Goal: Book appointment/travel/reservation

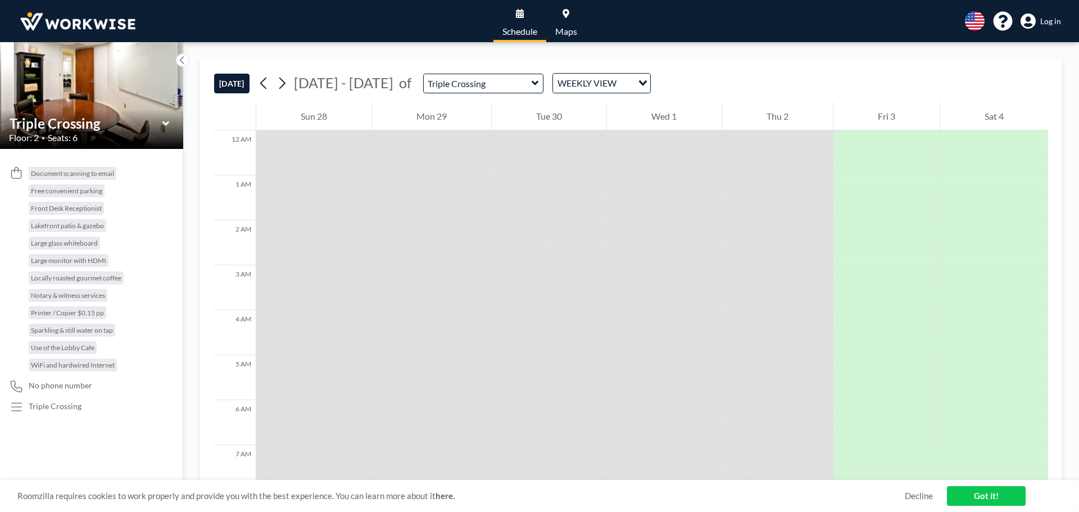
click at [612, 216] on div at bounding box center [664, 209] width 114 height 22
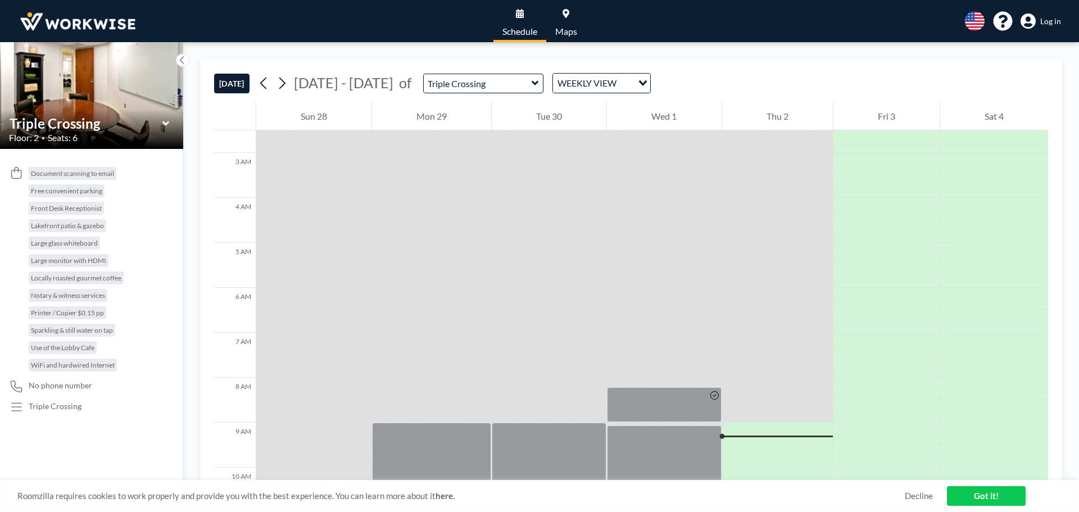
scroll to position [225, 0]
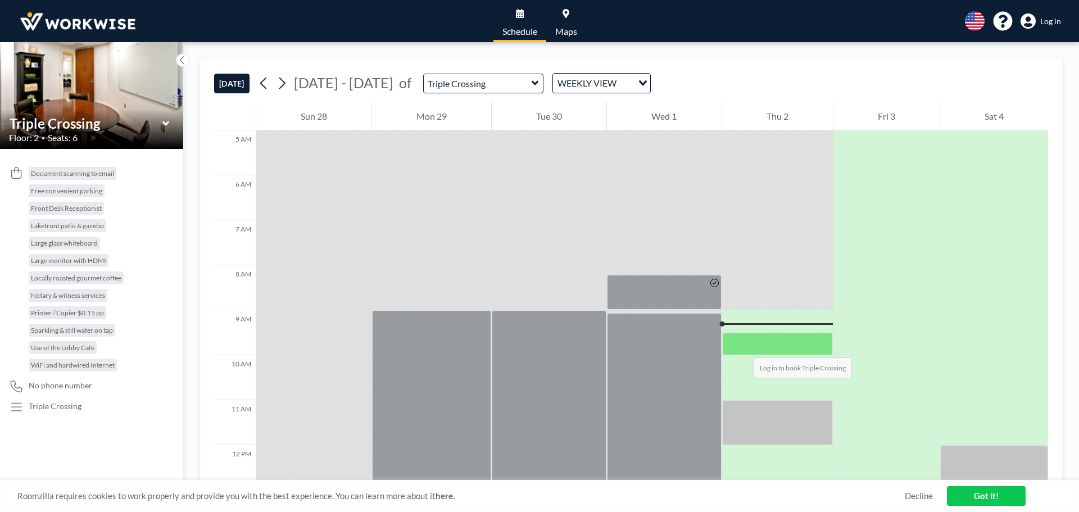
click at [742, 346] on div at bounding box center [777, 344] width 111 height 22
click at [747, 346] on div at bounding box center [777, 344] width 111 height 22
click at [1048, 19] on span "Log in" at bounding box center [1050, 21] width 21 height 10
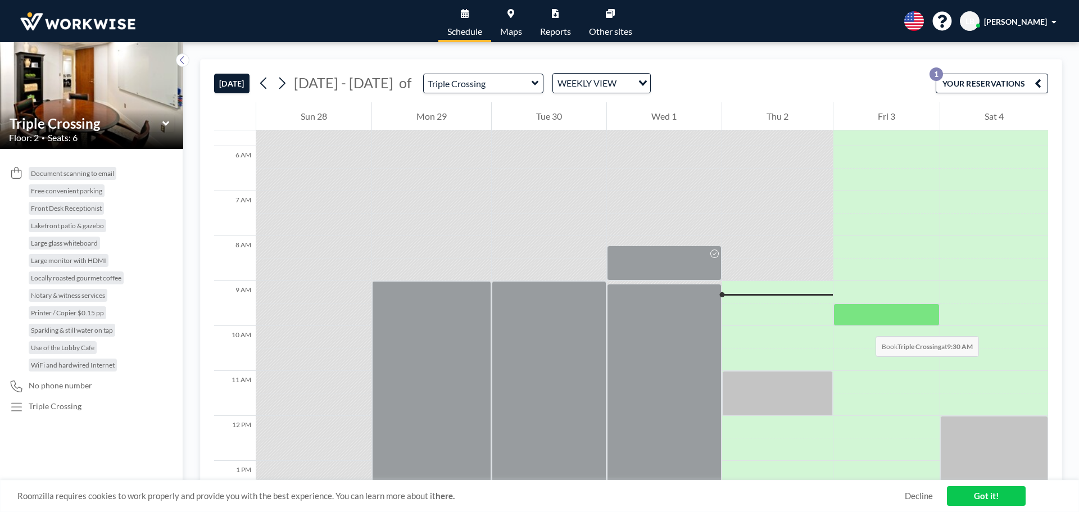
scroll to position [281, 0]
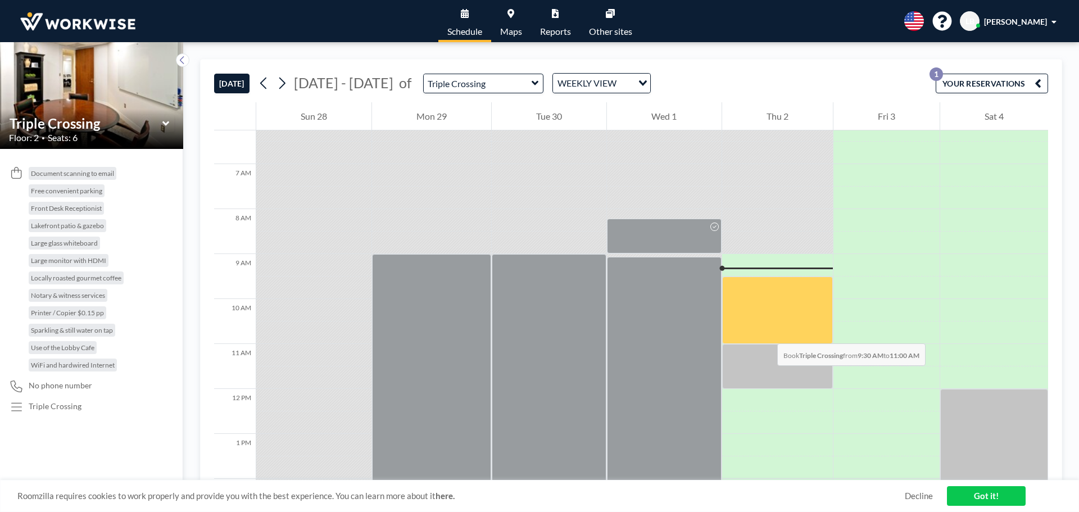
drag, startPoint x: 760, startPoint y: 297, endPoint x: 766, endPoint y: 332, distance: 35.9
click at [766, 332] on div at bounding box center [777, 310] width 111 height 67
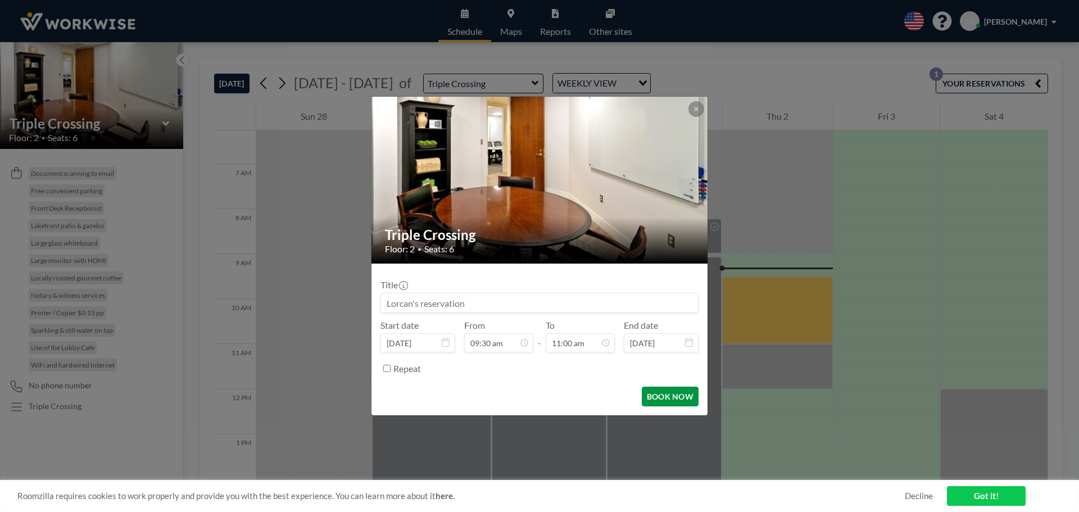
click at [670, 391] on button "BOOK NOW" at bounding box center [670, 397] width 57 height 20
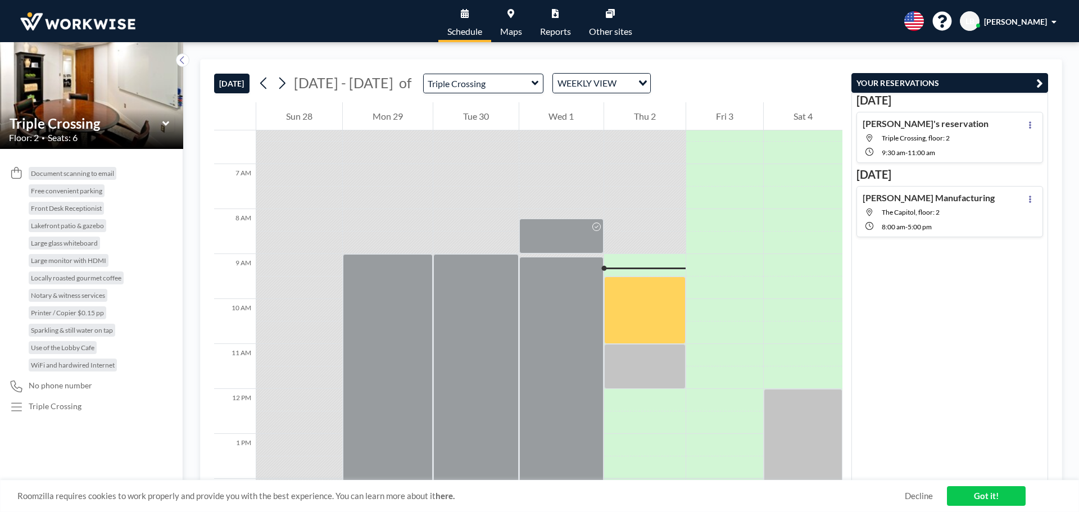
click at [982, 494] on link "Got it!" at bounding box center [986, 496] width 79 height 20
